Goal: Transaction & Acquisition: Purchase product/service

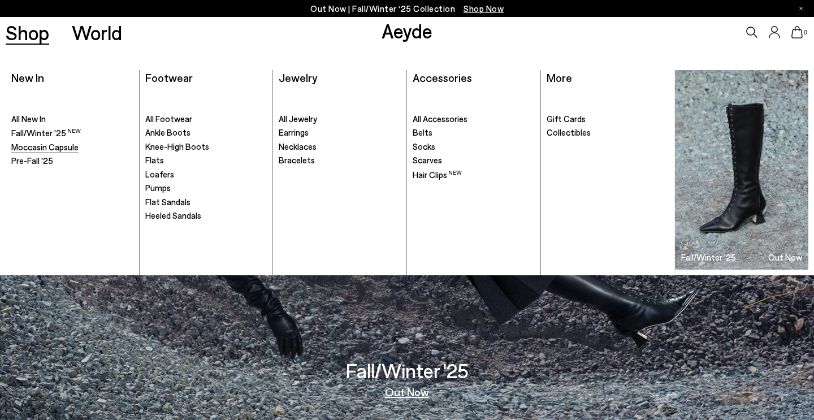
click at [61, 147] on span "Moccasin Capsule" at bounding box center [44, 147] width 67 height 10
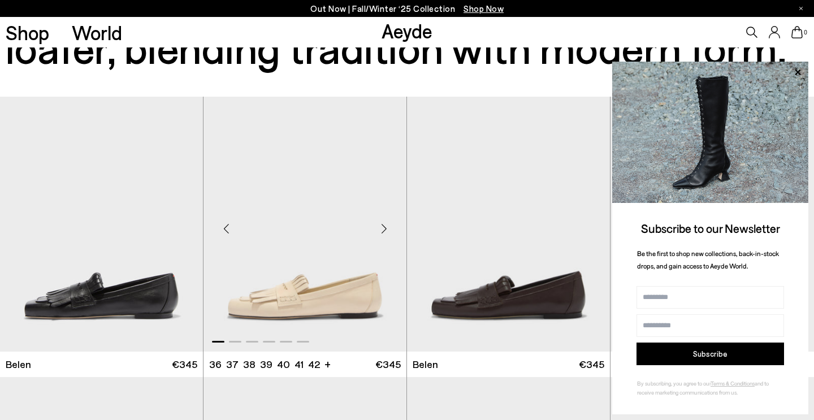
scroll to position [141, 0]
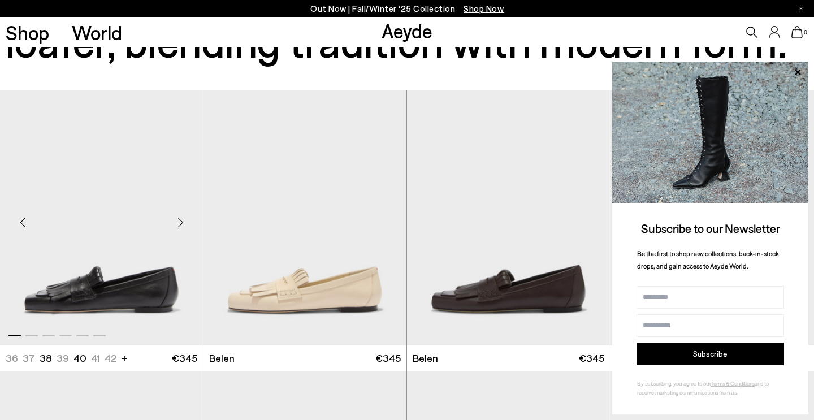
click at [110, 274] on img "1 / 6" at bounding box center [101, 217] width 203 height 255
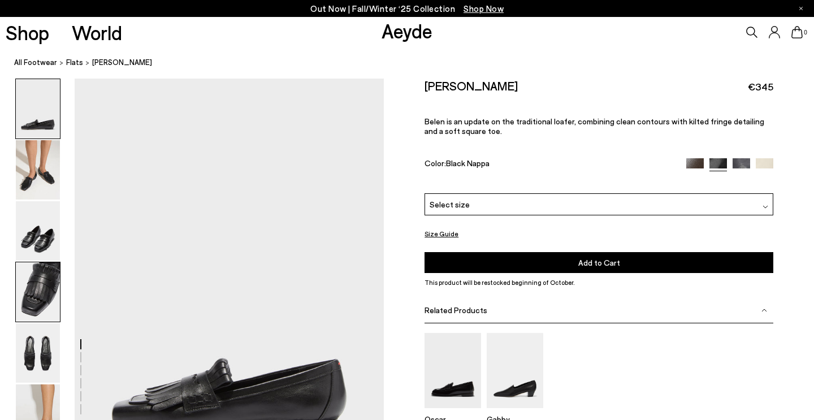
click at [31, 293] on img at bounding box center [38, 291] width 44 height 59
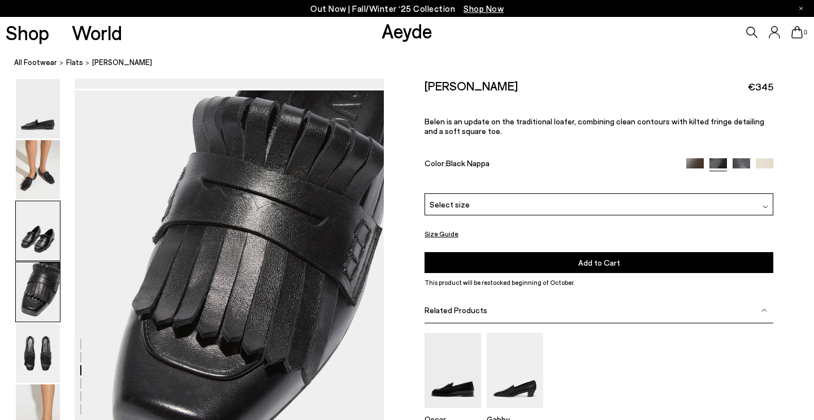
scroll to position [1243, 0]
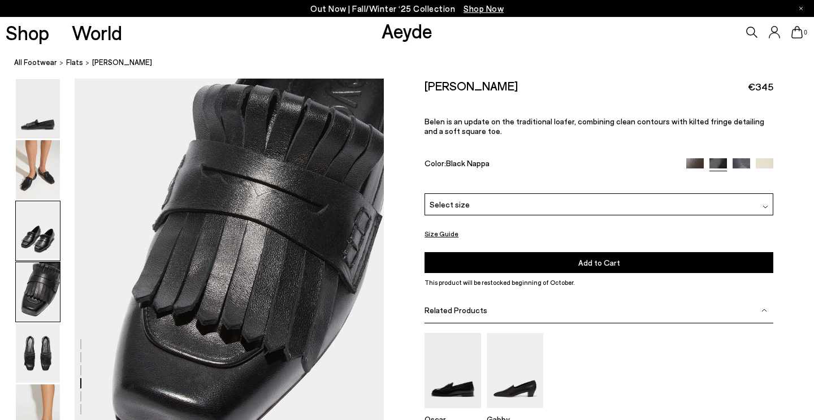
click at [34, 236] on img at bounding box center [38, 230] width 44 height 59
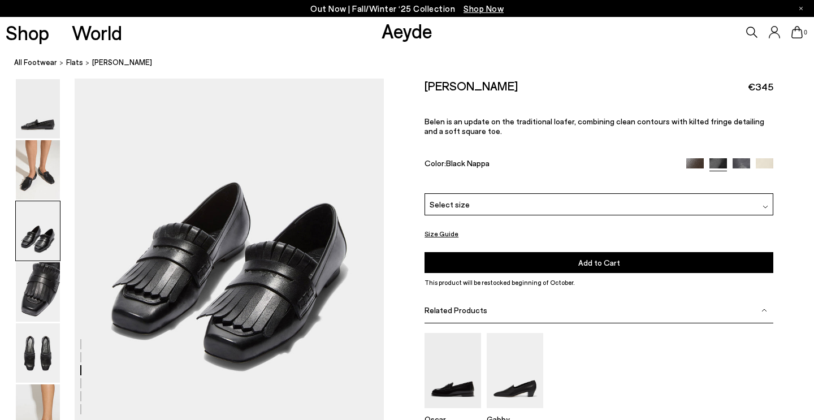
scroll to position [829, 0]
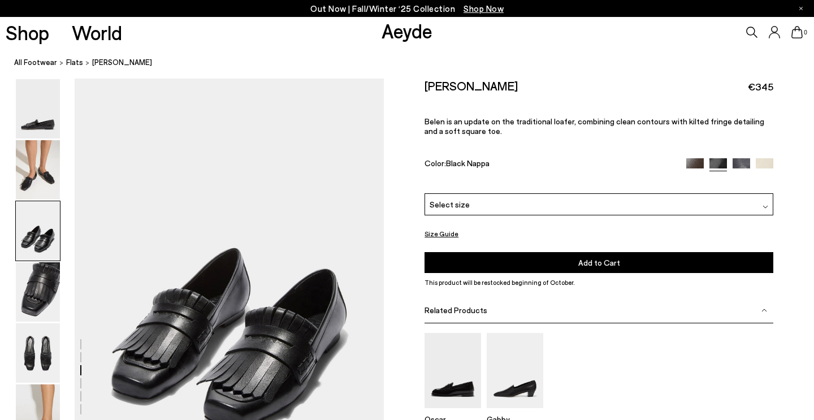
click at [540, 204] on div "Select size" at bounding box center [598, 204] width 349 height 22
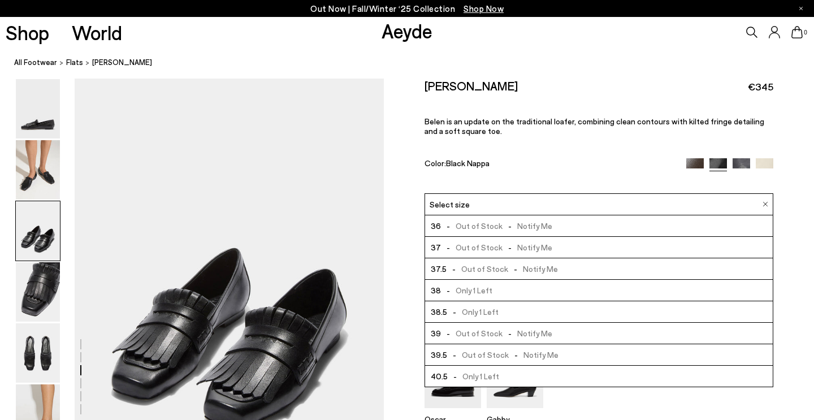
click at [558, 142] on div "Belen Tassel Loafers €345 Belen is an update on the traditional loafer, combini…" at bounding box center [598, 136] width 349 height 115
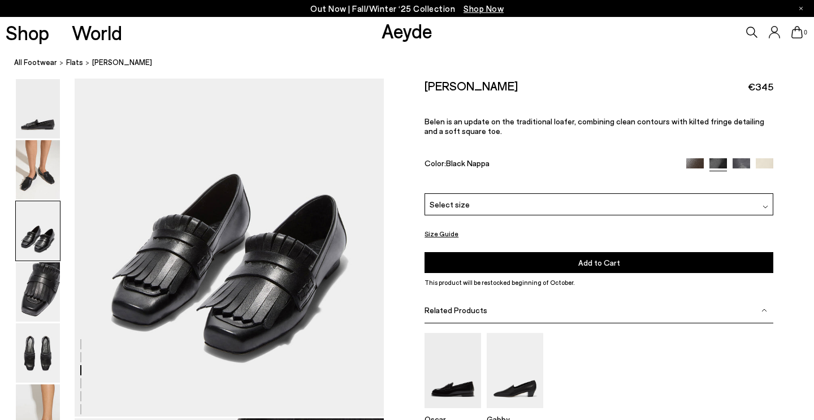
scroll to position [907, 0]
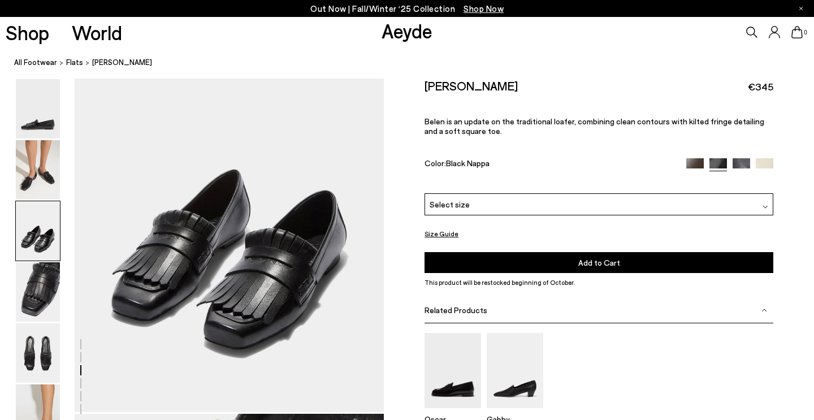
click at [443, 232] on button "Size Guide" at bounding box center [441, 234] width 34 height 14
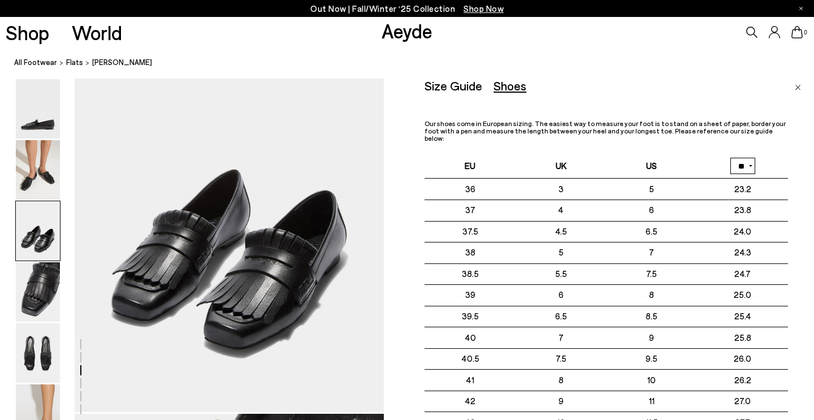
click at [796, 83] on link "Close" at bounding box center [798, 86] width 6 height 14
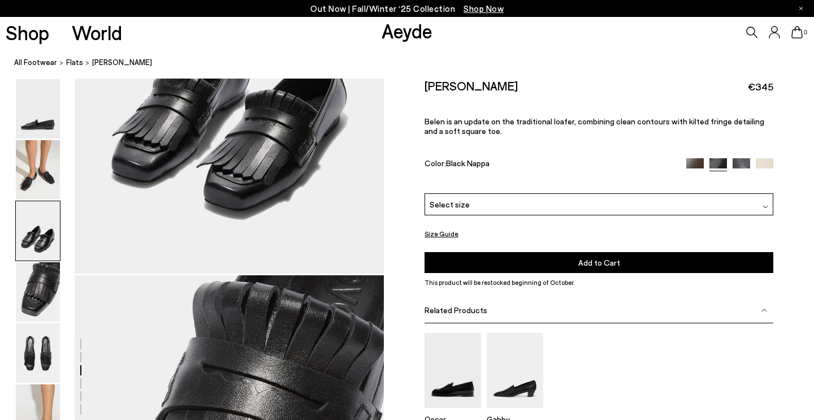
scroll to position [717, 0]
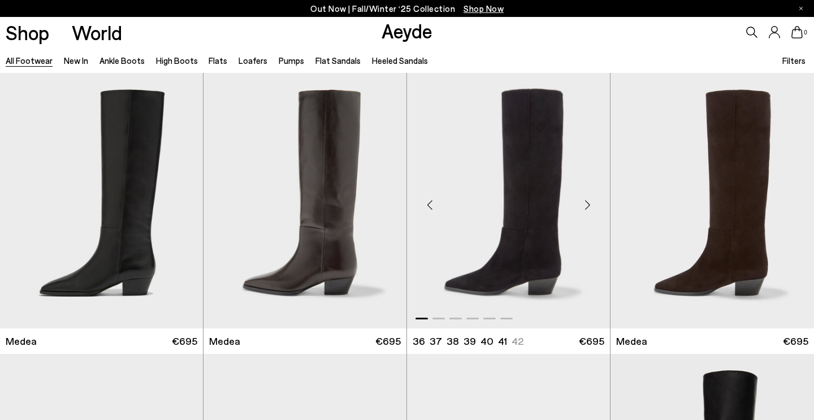
scroll to position [-16, 0]
